Goal: Information Seeking & Learning: Learn about a topic

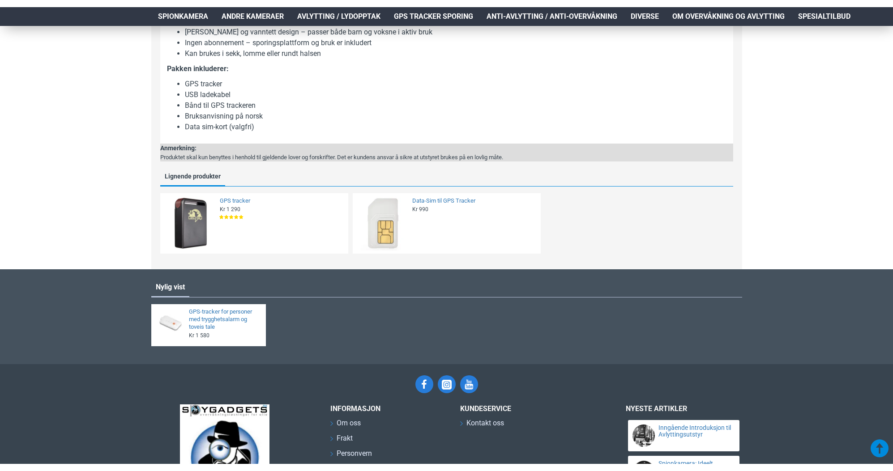
scroll to position [1124, 3]
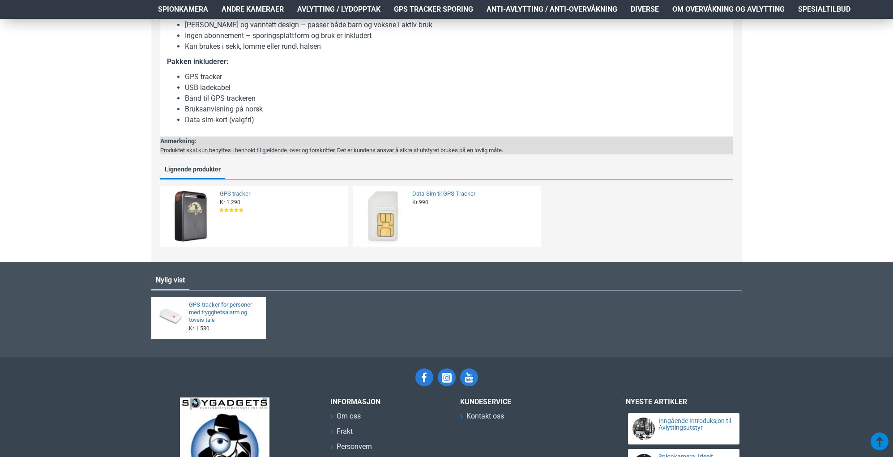
click at [183, 212] on img at bounding box center [190, 216] width 55 height 55
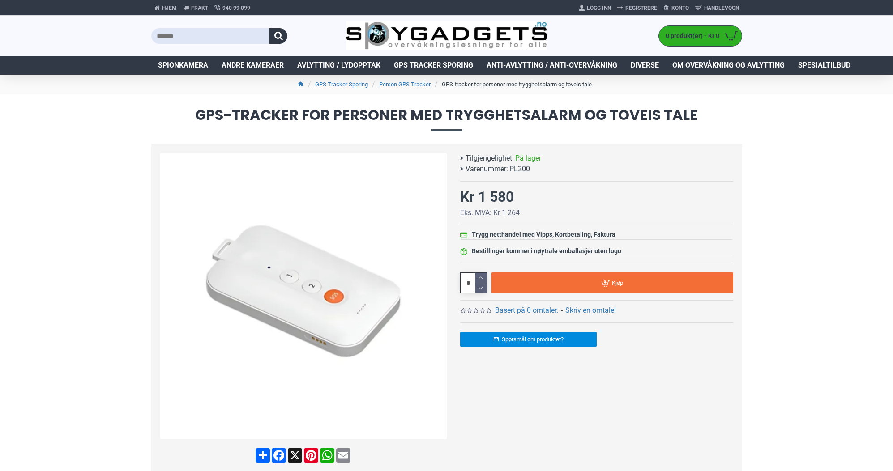
scroll to position [0, 3]
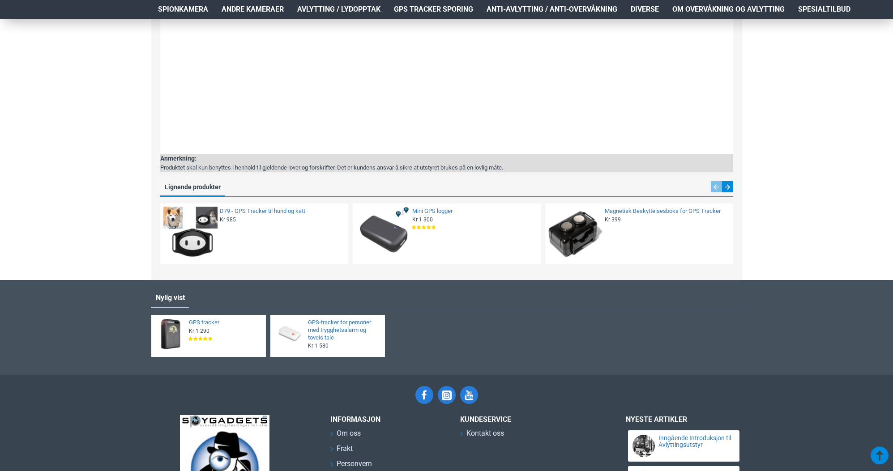
scroll to position [1292, 1]
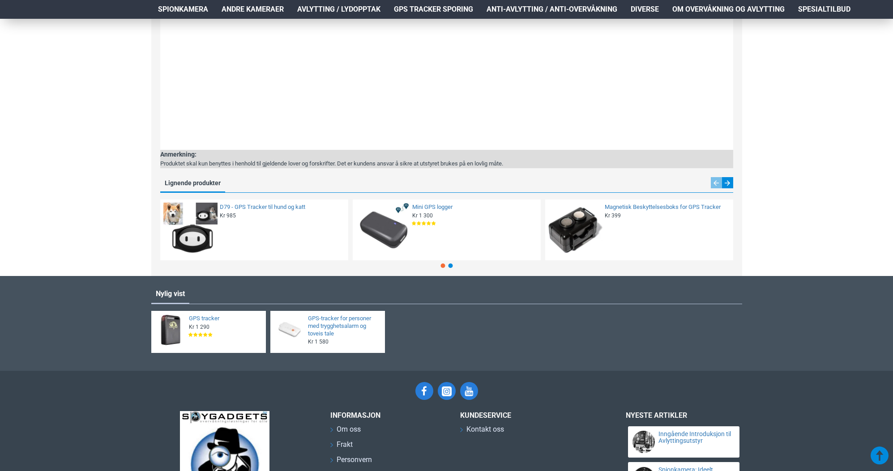
click at [184, 237] on img at bounding box center [190, 230] width 55 height 55
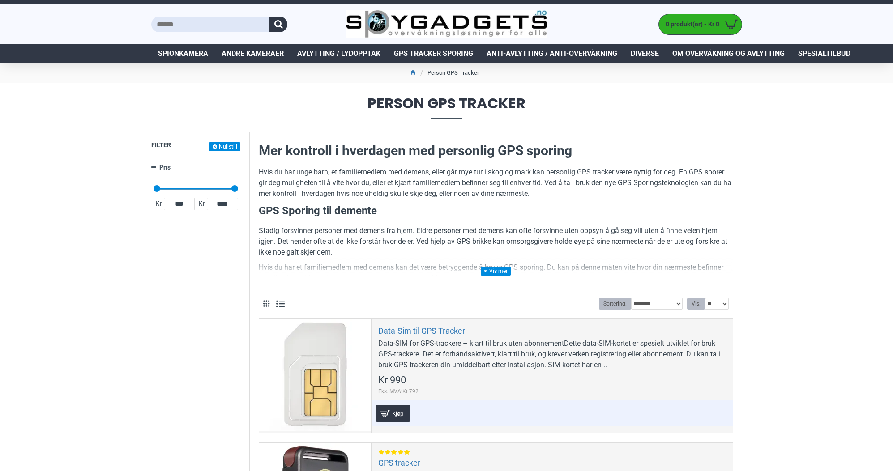
scroll to position [0, 1]
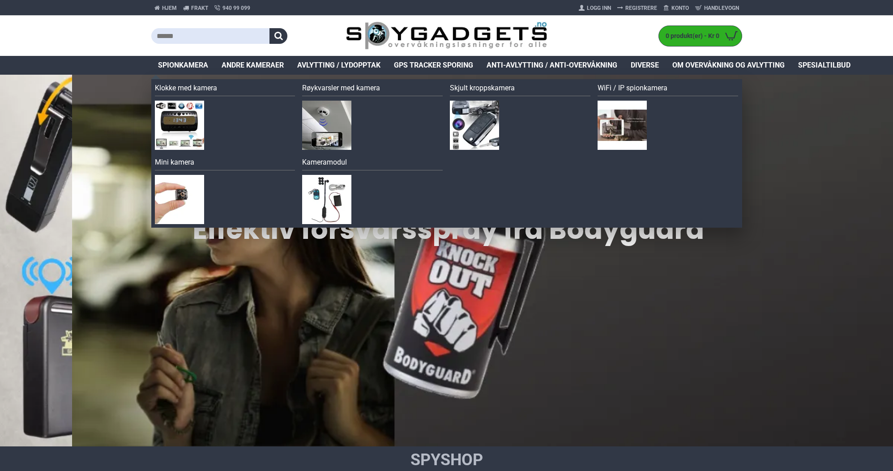
click at [187, 66] on span "Spionkamera" at bounding box center [183, 65] width 50 height 11
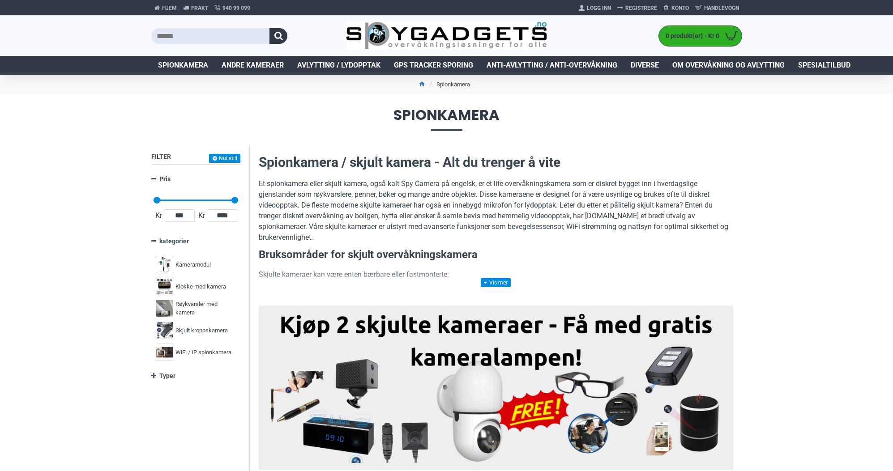
scroll to position [0, 3]
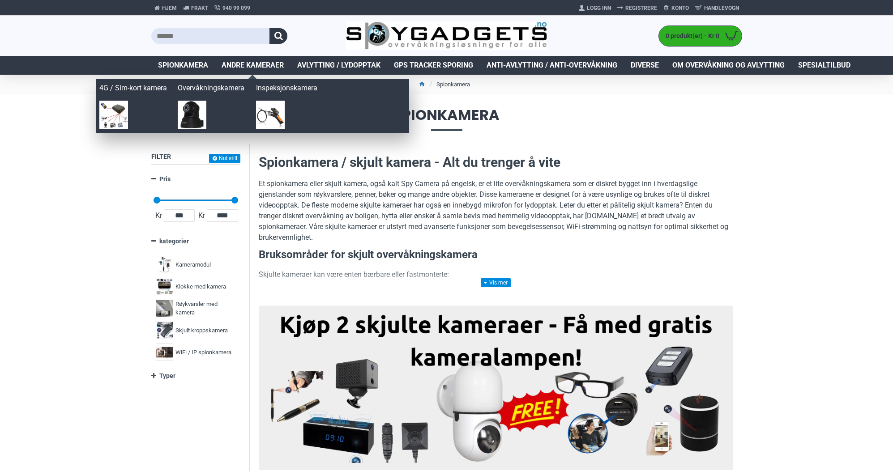
click at [250, 65] on span "Andre kameraer" at bounding box center [253, 65] width 62 height 11
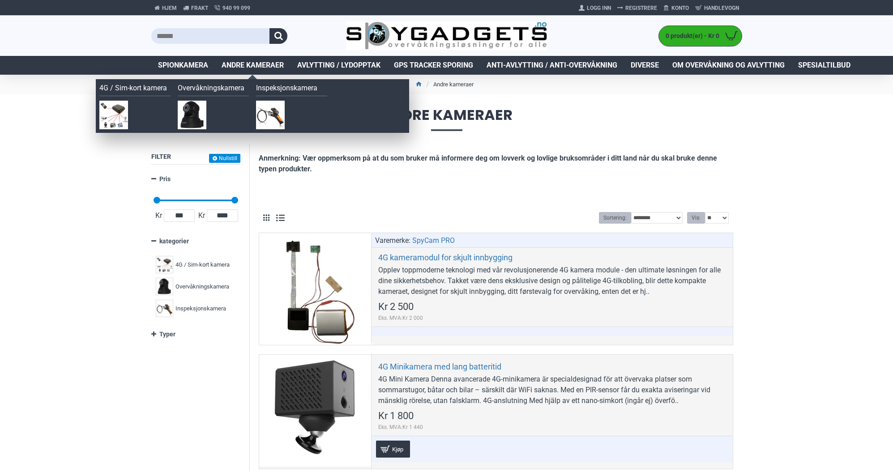
click at [275, 113] on img at bounding box center [270, 115] width 29 height 29
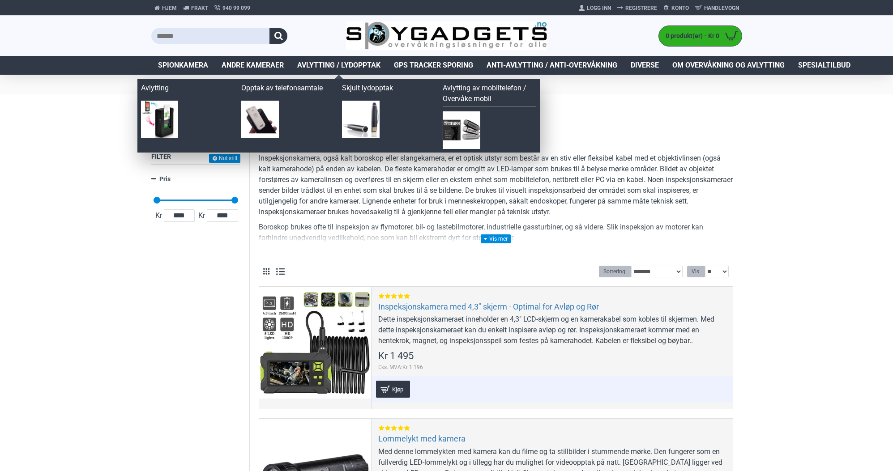
click at [339, 63] on span "Avlytting / Lydopptak" at bounding box center [338, 65] width 83 height 11
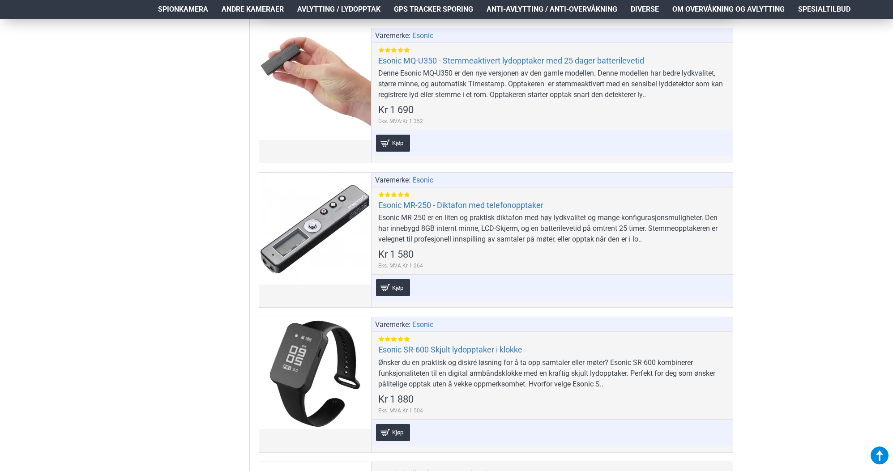
scroll to position [1106, 0]
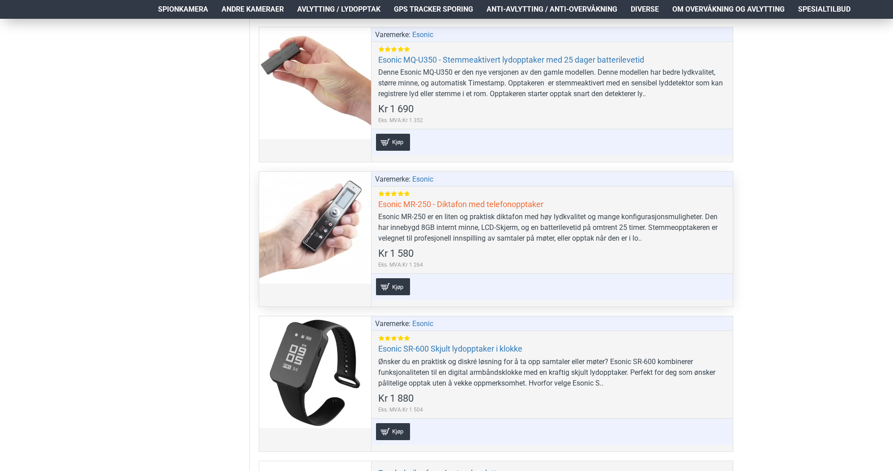
click at [447, 204] on link "Esonic MR-250 - Diktafon med telefonopptaker" at bounding box center [460, 204] width 165 height 10
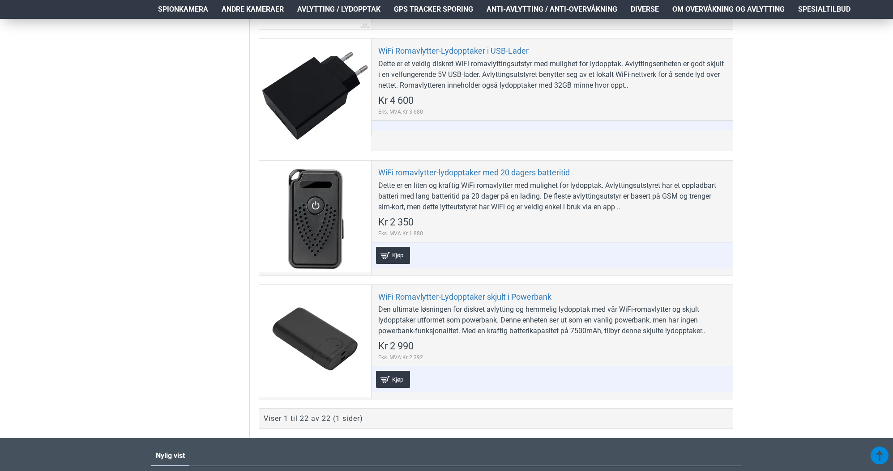
scroll to position [2779, 0]
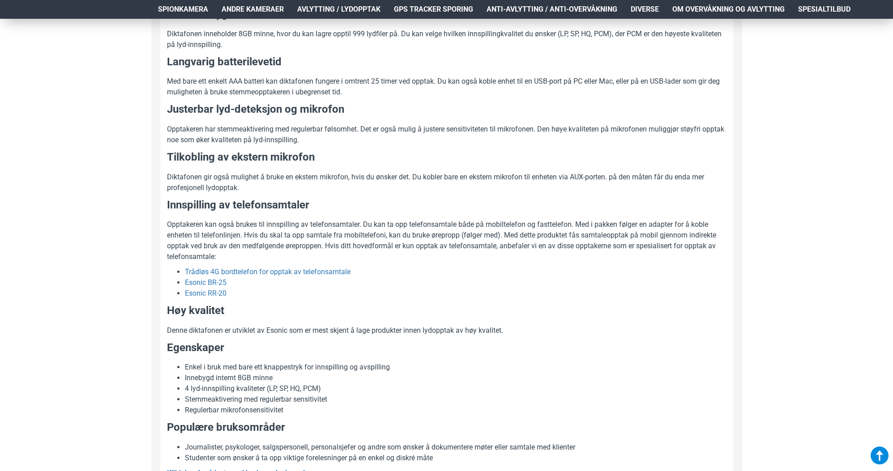
scroll to position [628, 0]
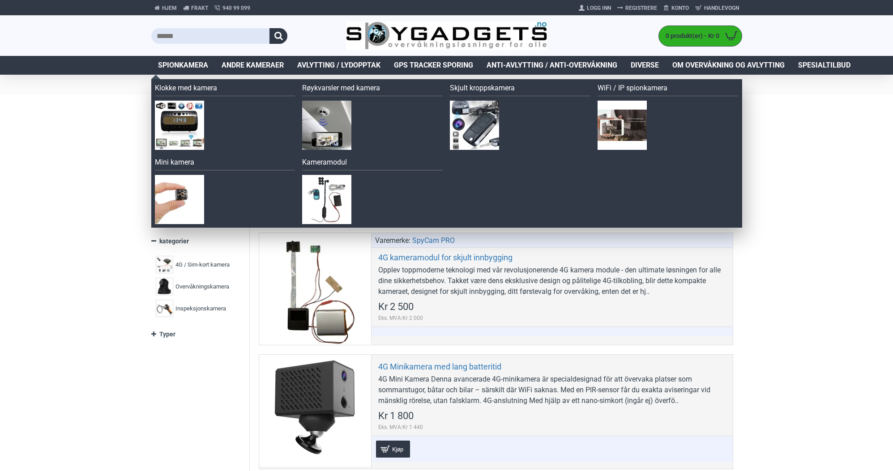
click at [186, 65] on span "Spionkamera" at bounding box center [183, 65] width 50 height 11
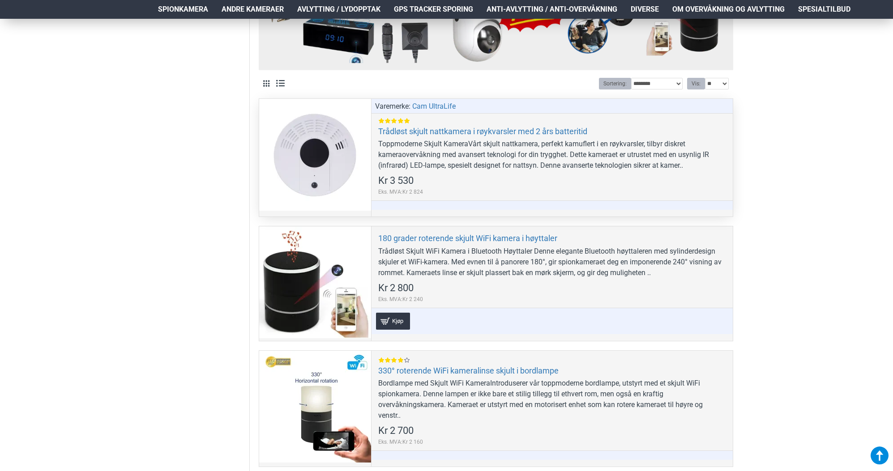
scroll to position [402, 0]
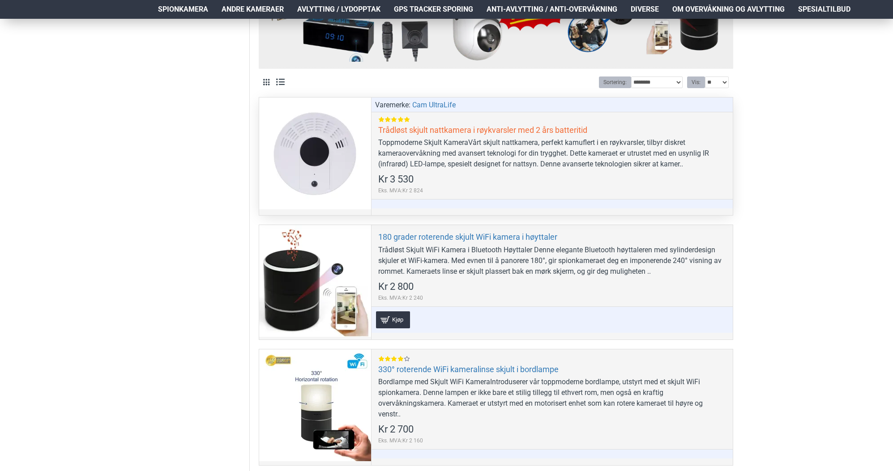
click at [473, 129] on link "Trådløst skjult nattkamera i røykvarsler med 2 års batteritid" at bounding box center [482, 130] width 209 height 10
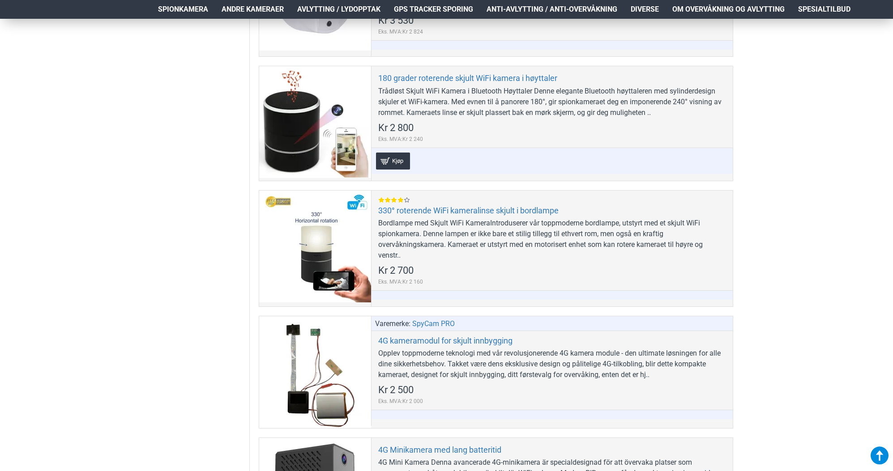
scroll to position [562, 0]
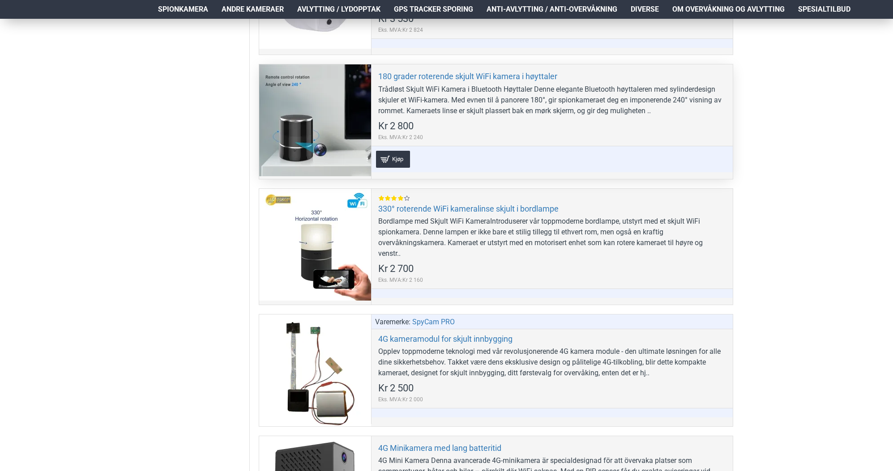
click at [321, 132] on div at bounding box center [315, 120] width 112 height 112
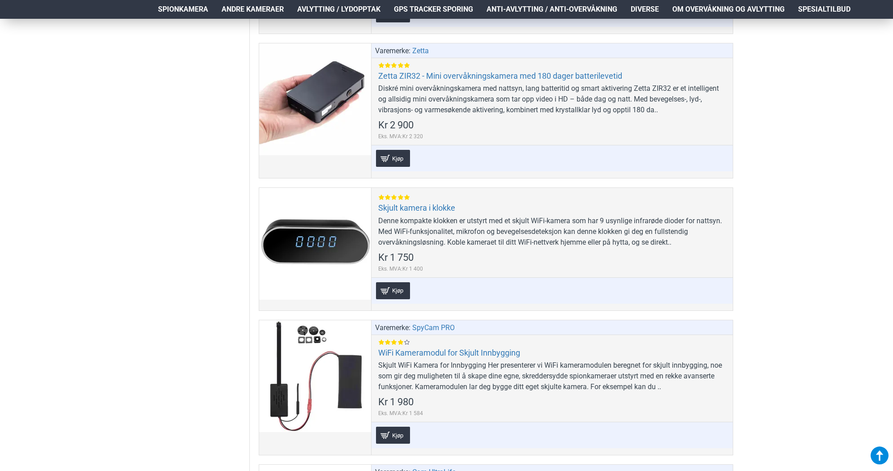
scroll to position [4621, 0]
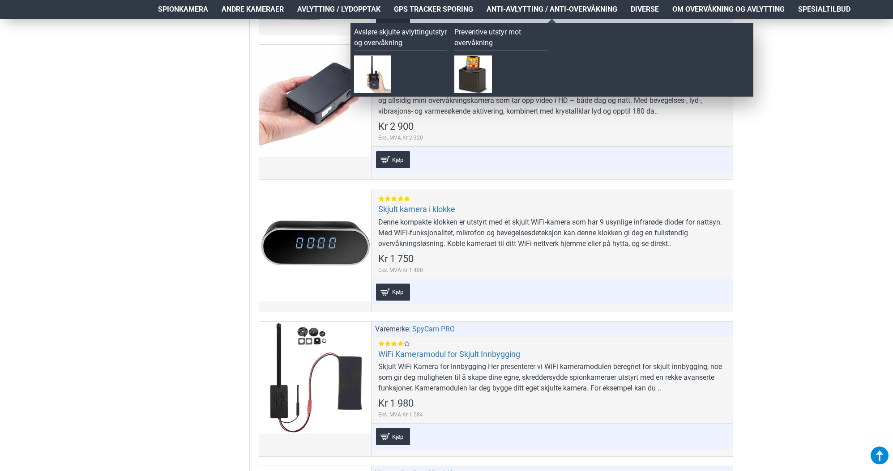
click at [513, 8] on span "Anti-avlytting / Anti-overvåkning" at bounding box center [552, 9] width 131 height 11
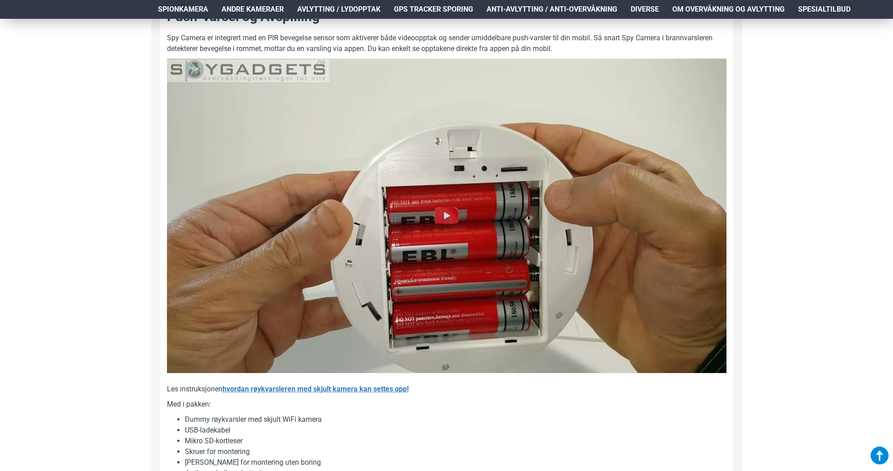
scroll to position [824, 0]
click at [450, 228] on img at bounding box center [446, 215] width 29 height 29
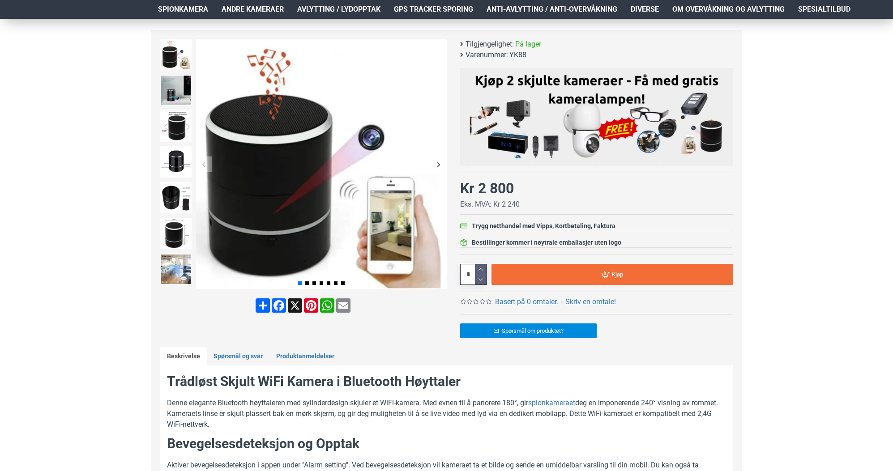
scroll to position [114, 0]
click at [440, 162] on div "Next slide" at bounding box center [439, 165] width 16 height 16
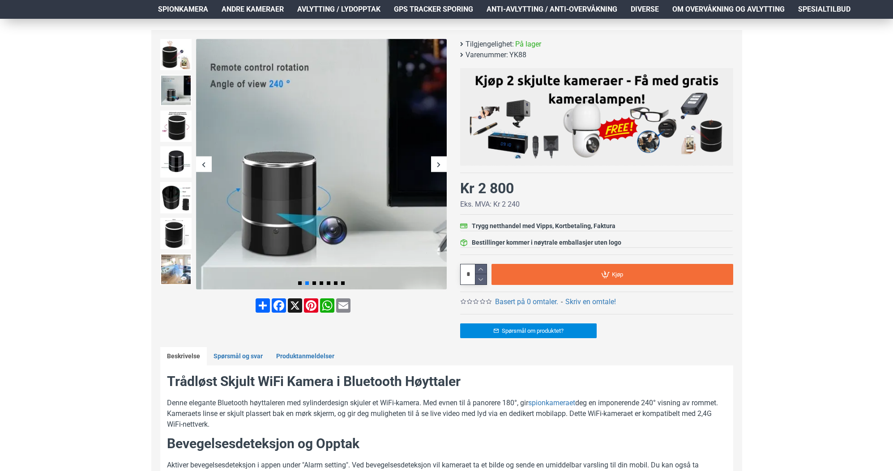
click at [440, 162] on div "Next slide" at bounding box center [439, 165] width 16 height 16
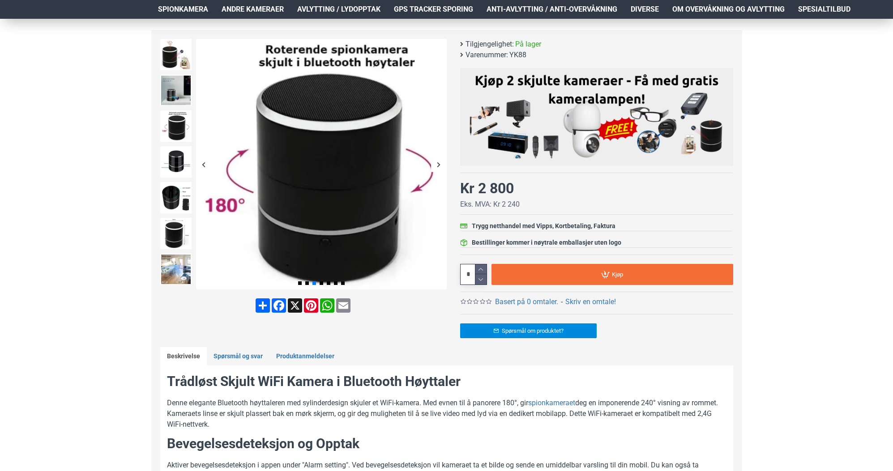
click at [440, 162] on div "Next slide" at bounding box center [439, 165] width 16 height 16
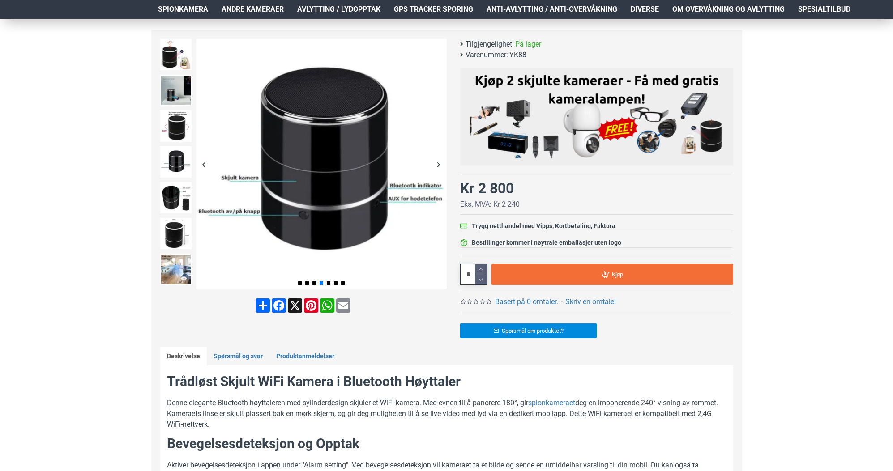
click at [440, 162] on div "Next slide" at bounding box center [439, 165] width 16 height 16
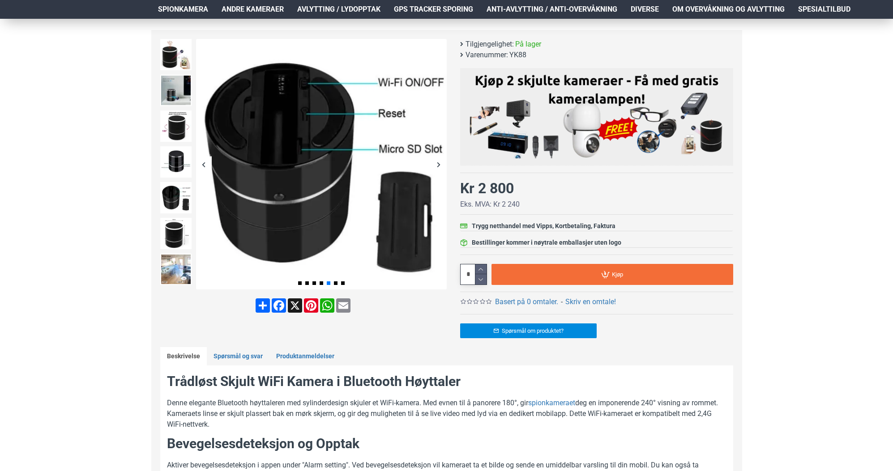
click at [444, 163] on div "Next slide" at bounding box center [439, 165] width 16 height 16
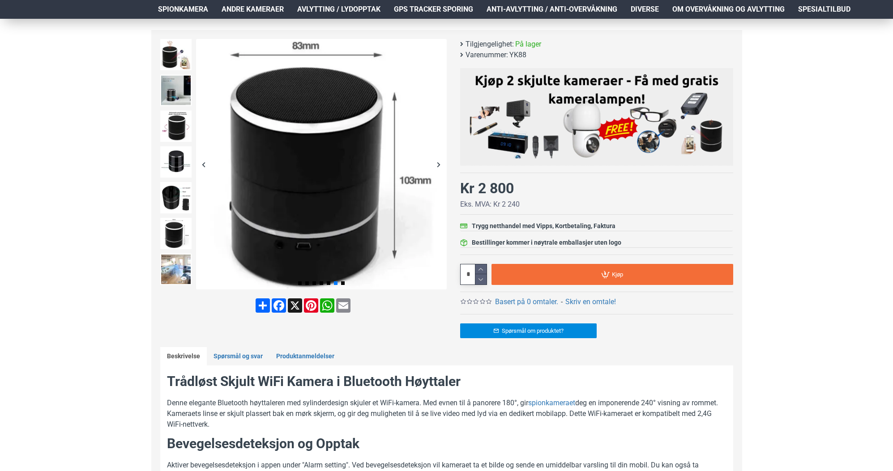
click at [444, 163] on div "Next slide" at bounding box center [439, 165] width 16 height 16
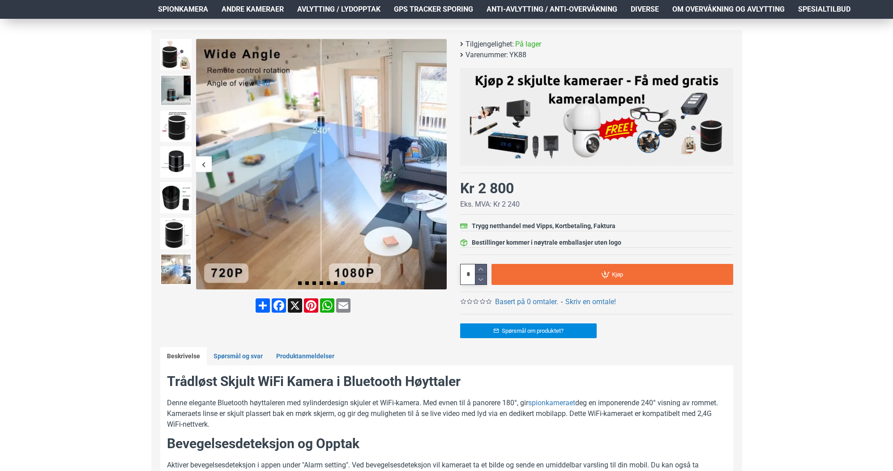
click at [442, 163] on div "Next slide" at bounding box center [439, 165] width 16 height 16
click at [436, 162] on div "Next slide" at bounding box center [439, 165] width 16 height 16
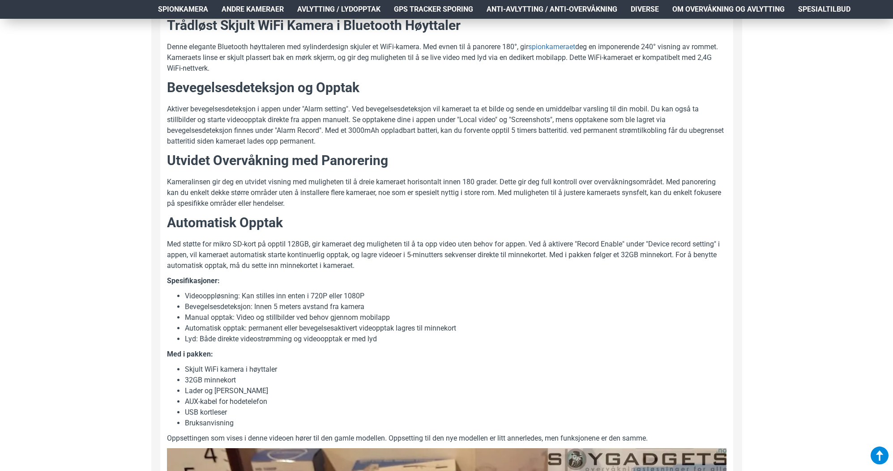
scroll to position [468, 1]
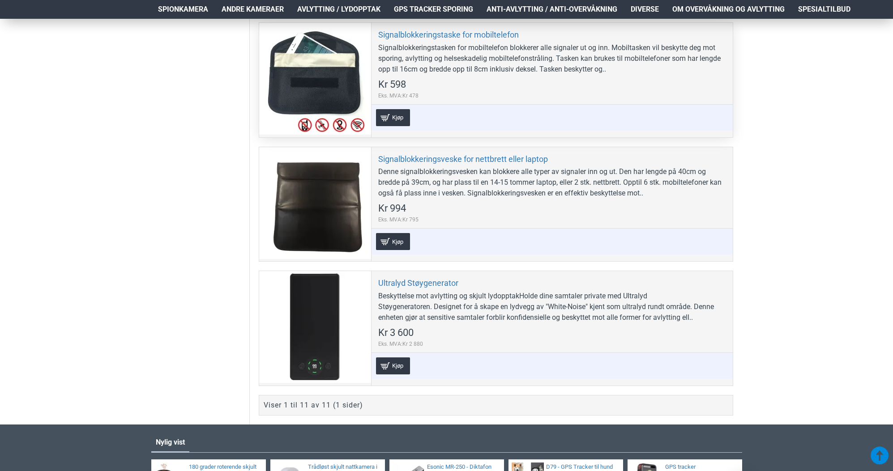
scroll to position [1245, 0]
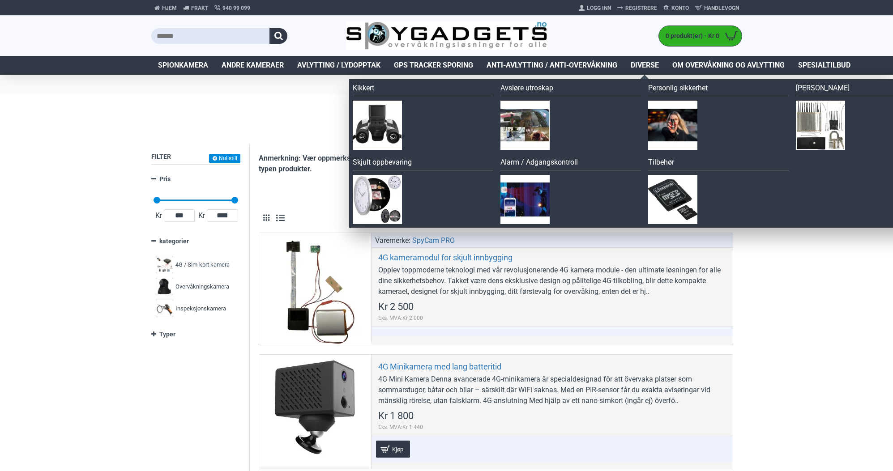
click at [648, 65] on span "Diverse" at bounding box center [645, 65] width 28 height 11
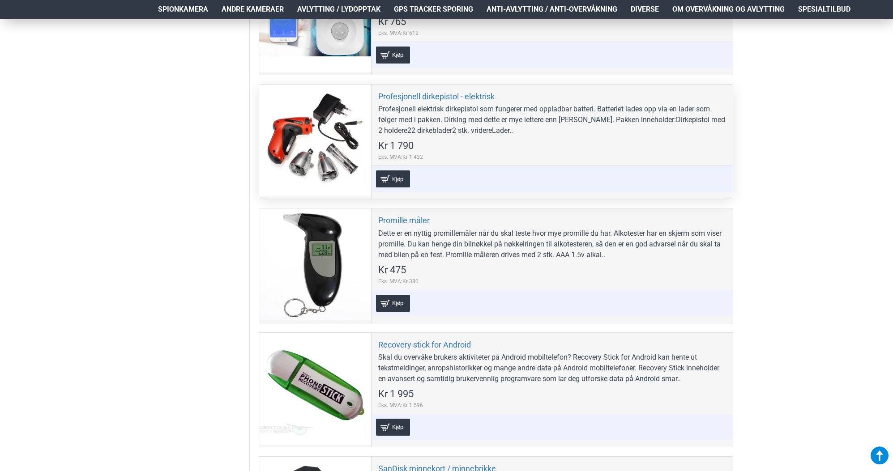
scroll to position [3215, 0]
click at [456, 91] on link "Profesjonell dirkepistol - elektrisk" at bounding box center [436, 96] width 116 height 10
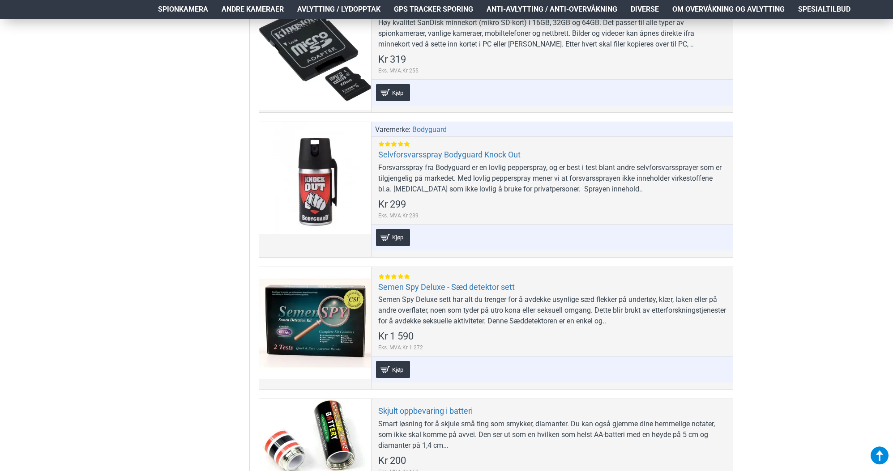
scroll to position [3675, 0]
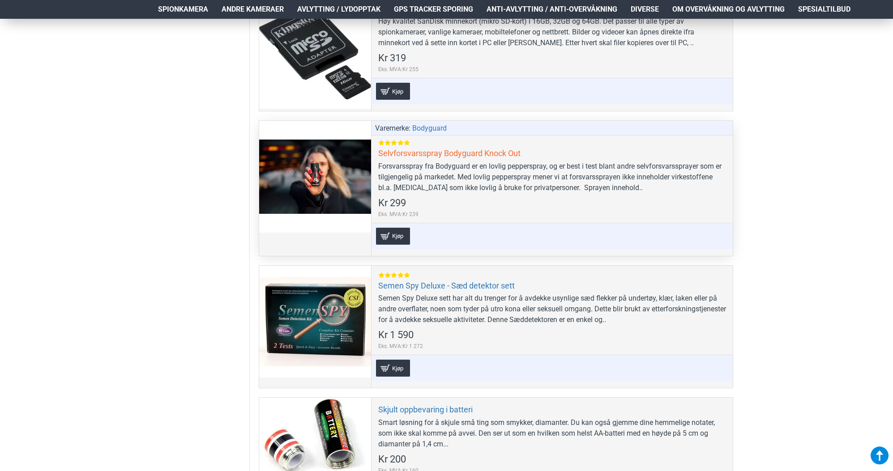
click at [424, 150] on link "Selvforsvarsspray Bodyguard Knock Out" at bounding box center [449, 153] width 142 height 10
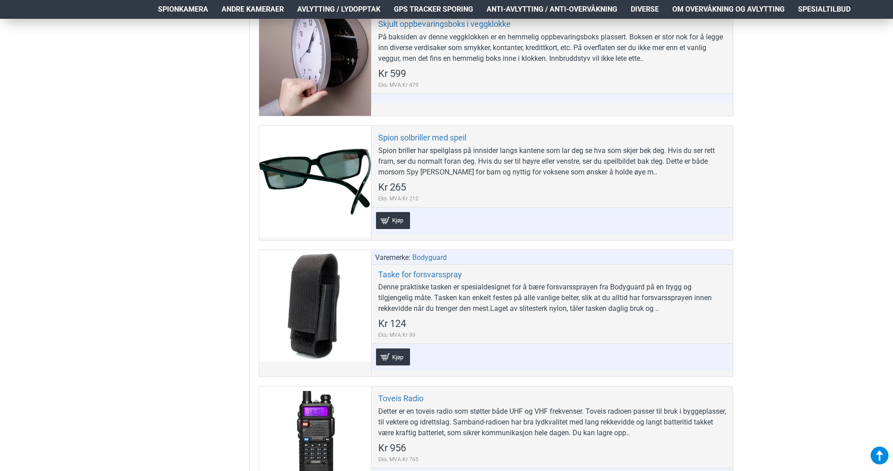
scroll to position [4451, 0]
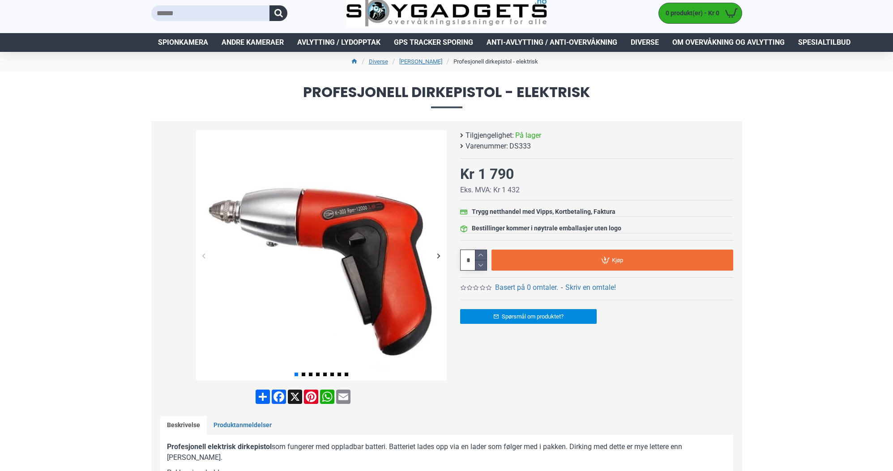
scroll to position [27, 0]
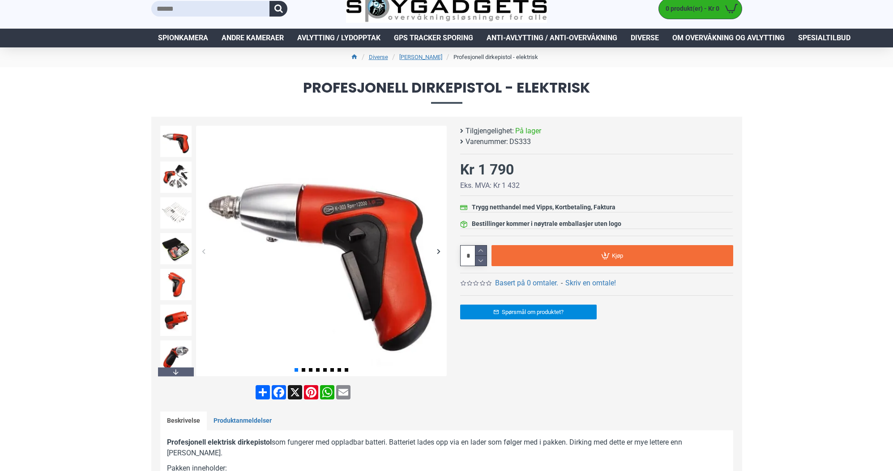
click at [443, 250] on div "Next slide" at bounding box center [439, 252] width 16 height 16
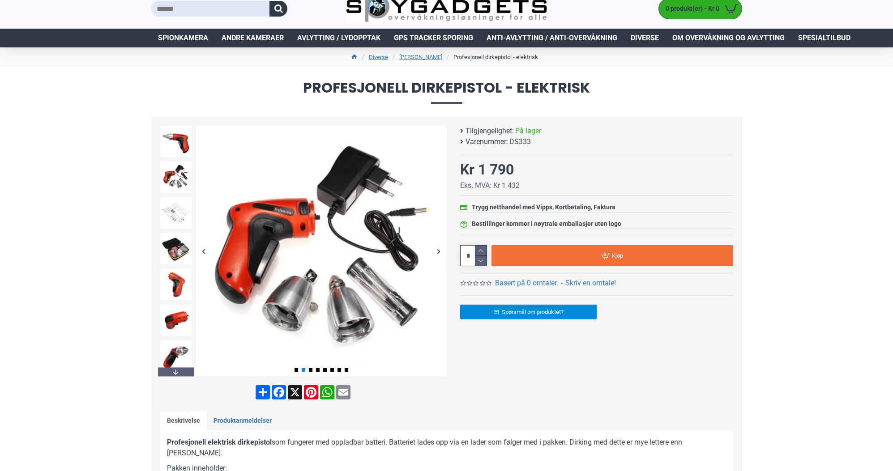
click at [443, 250] on div "Next slide" at bounding box center [439, 252] width 16 height 16
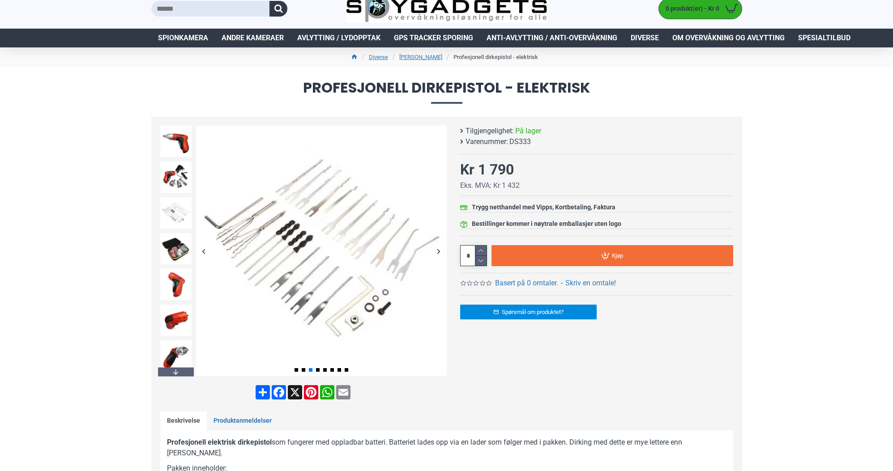
click at [443, 250] on div "Next slide" at bounding box center [439, 252] width 16 height 16
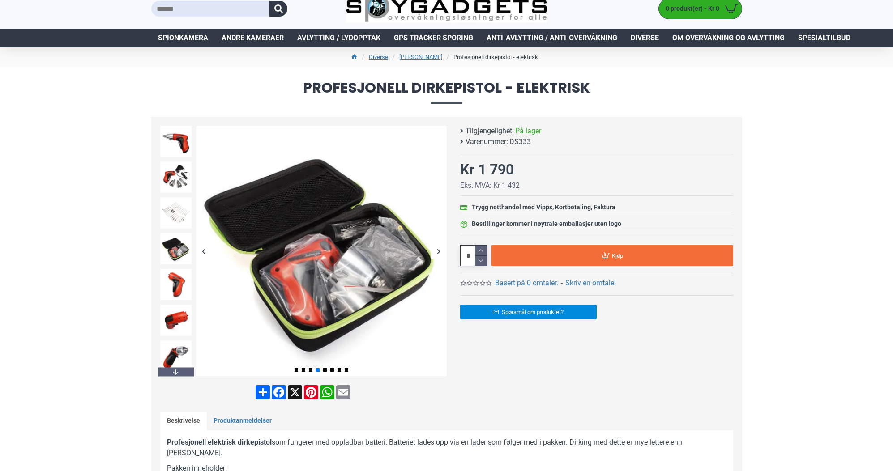
click at [443, 250] on div "Next slide" at bounding box center [439, 252] width 16 height 16
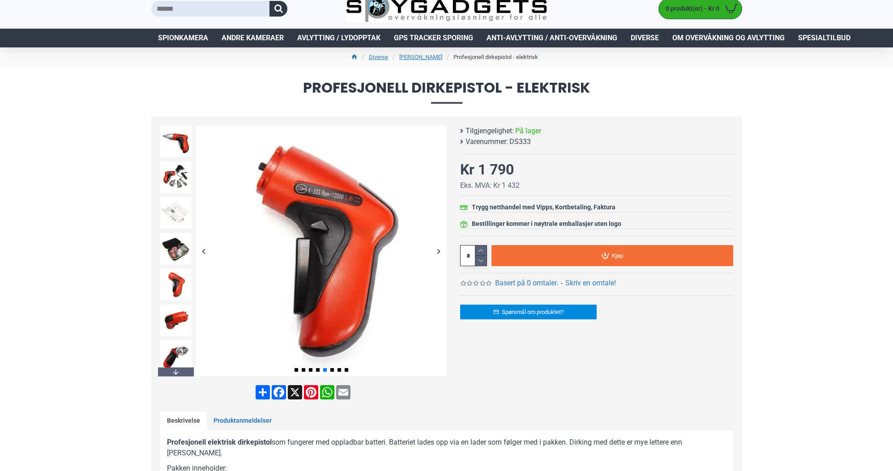
click at [443, 250] on div "Next slide" at bounding box center [439, 252] width 16 height 16
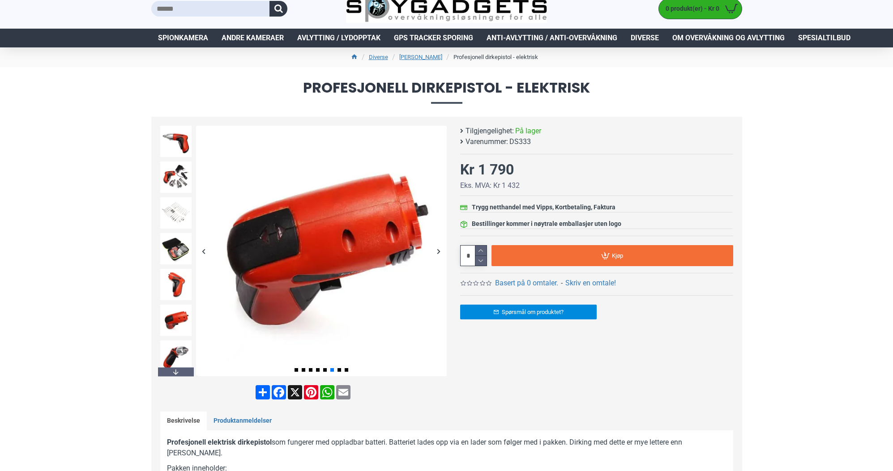
click at [443, 250] on div "Next slide" at bounding box center [439, 252] width 16 height 16
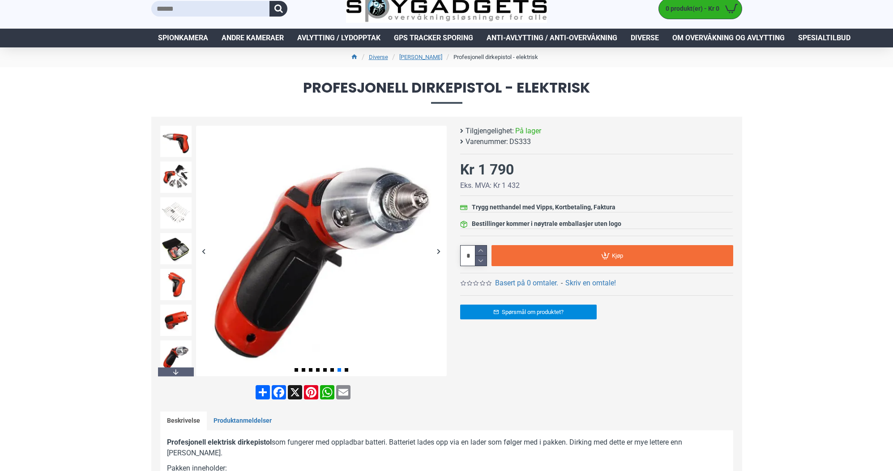
click at [443, 250] on div "Next slide" at bounding box center [439, 252] width 16 height 16
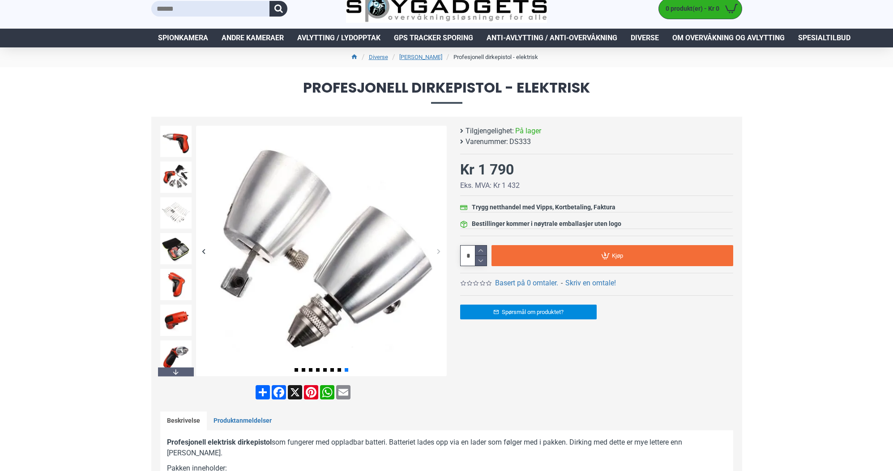
click at [443, 250] on div "Next slide" at bounding box center [439, 252] width 16 height 16
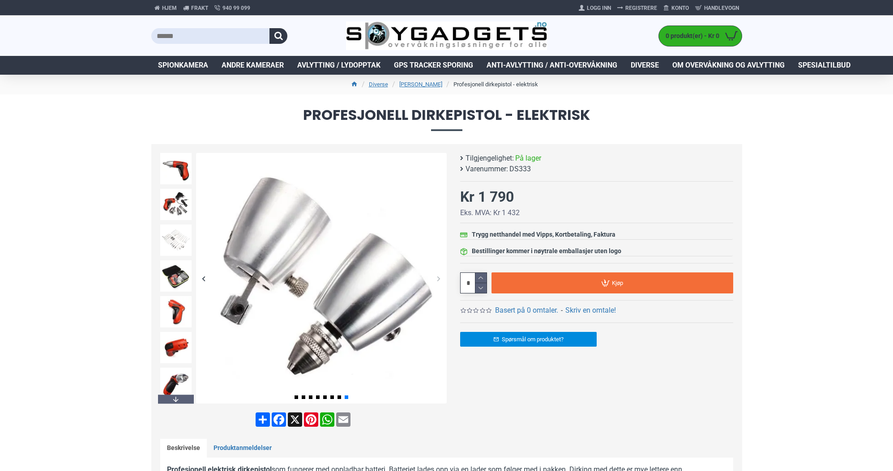
scroll to position [0, 0]
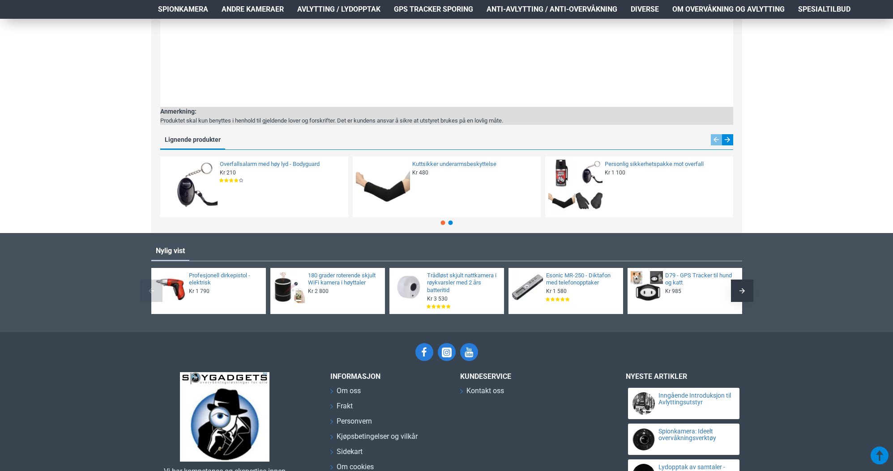
scroll to position [1617, 0]
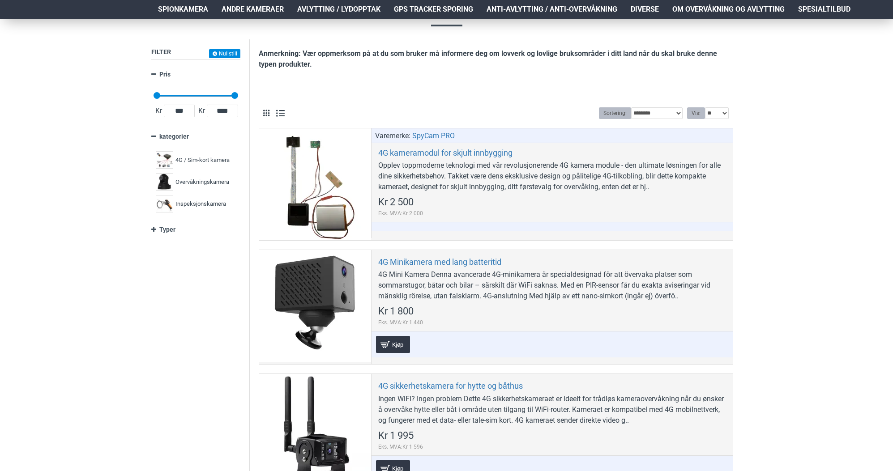
scroll to position [108, 0]
